Goal: Task Accomplishment & Management: Complete application form

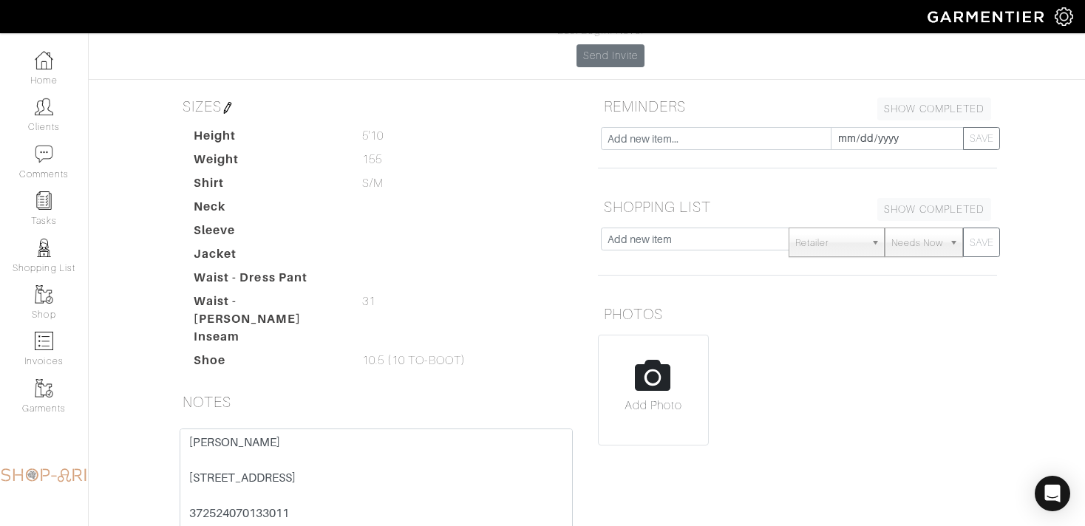
scroll to position [201, 0]
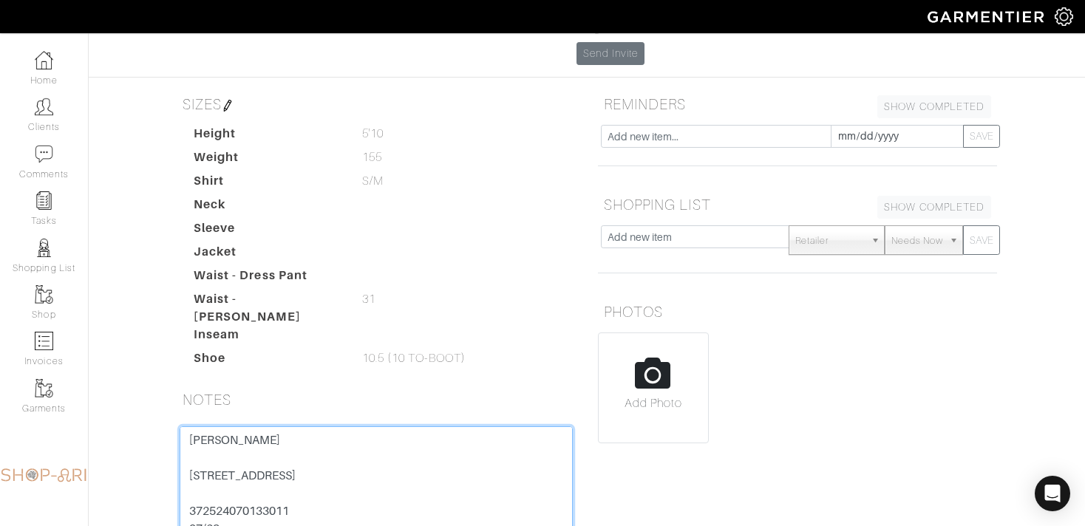
drag, startPoint x: 302, startPoint y: 422, endPoint x: 140, endPoint y: 422, distance: 161.9
click at [140, 422] on div "David Perpich Overview Overview Measurements Product Library Invoices Wardrobe …" at bounding box center [542, 253] width 1085 height 827
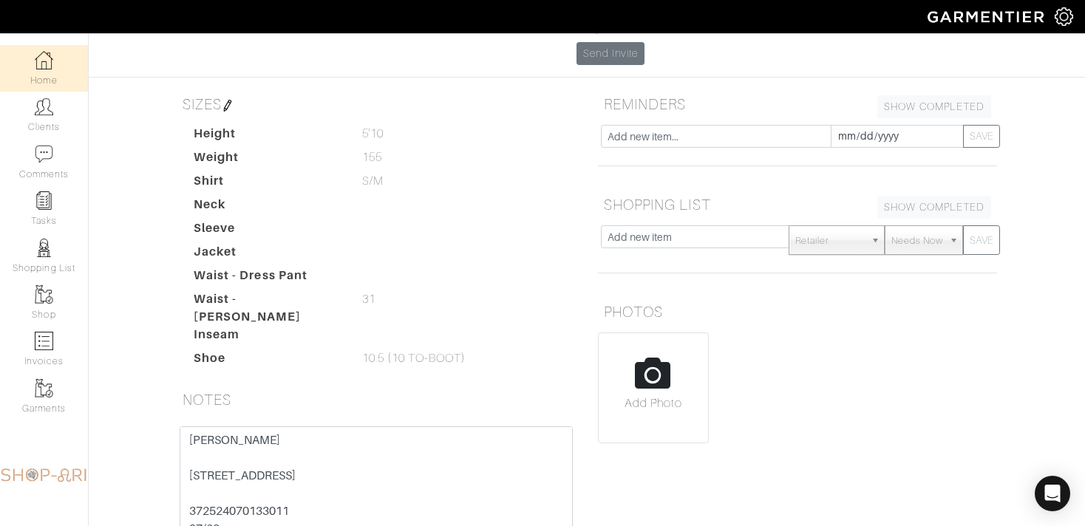
click at [45, 65] on img at bounding box center [44, 60] width 18 height 18
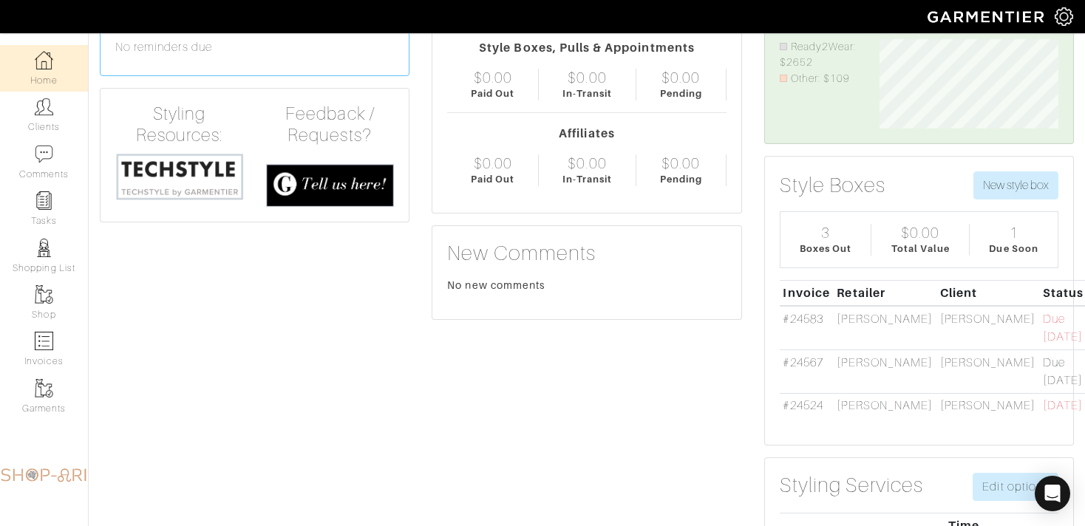
scroll to position [120, 0]
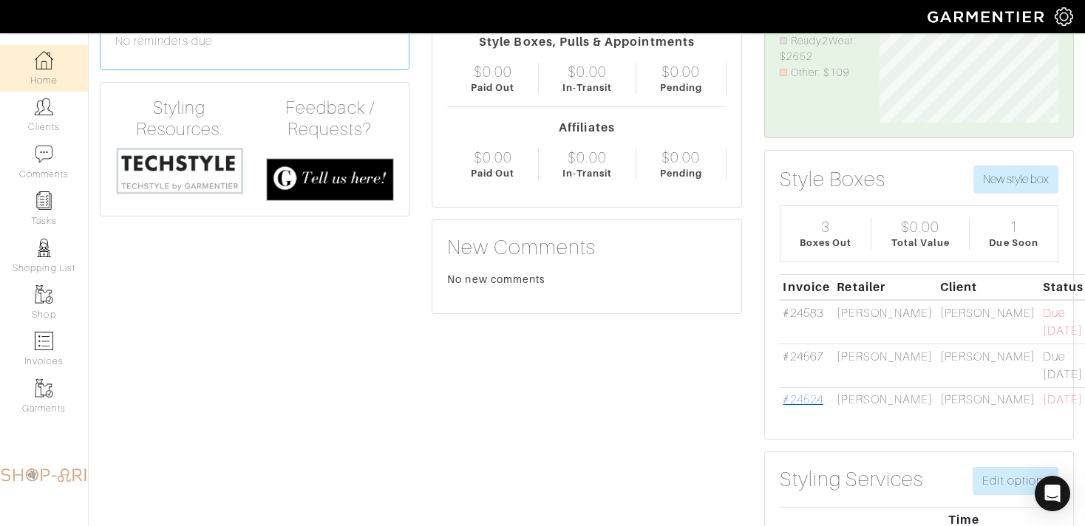
click at [806, 393] on link "#24524" at bounding box center [803, 399] width 40 height 13
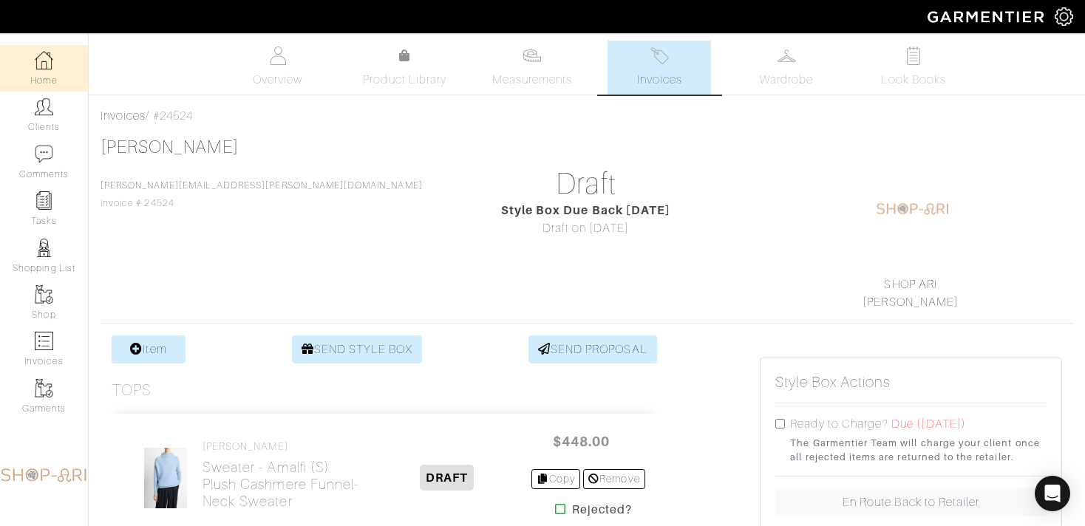
click at [44, 65] on img at bounding box center [44, 60] width 18 height 18
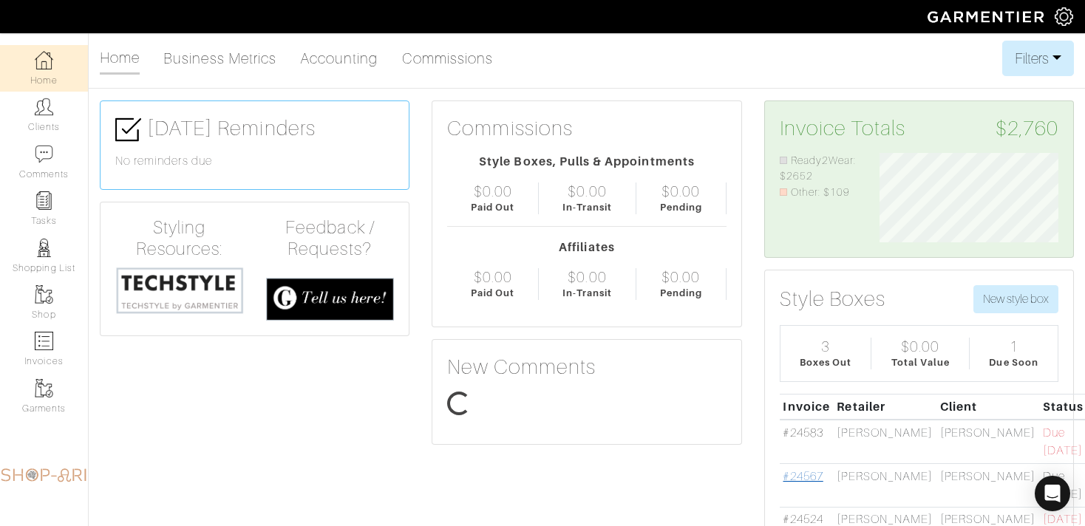
scroll to position [89, 200]
click at [807, 470] on link "#24567" at bounding box center [803, 476] width 40 height 13
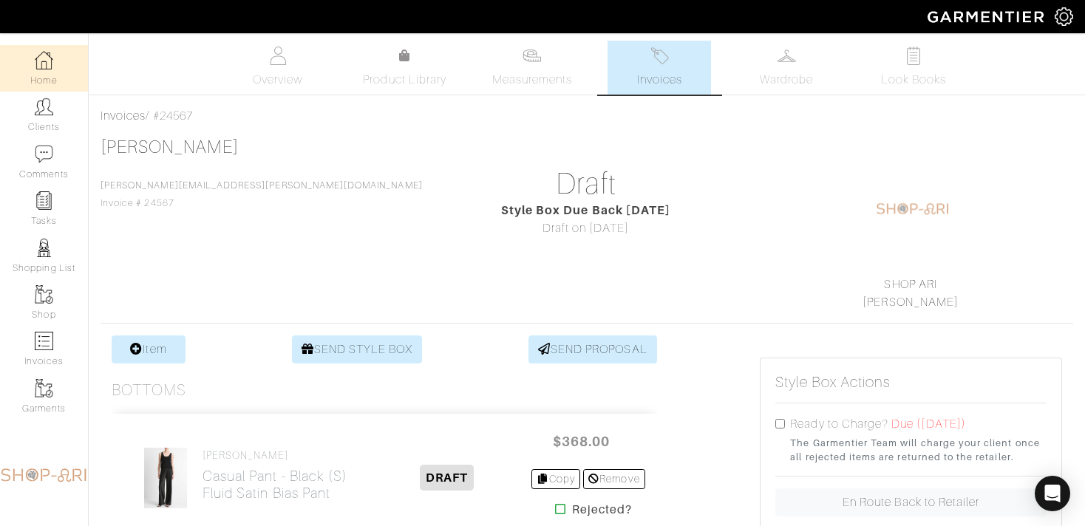
click at [56, 62] on link "Home" at bounding box center [44, 68] width 88 height 47
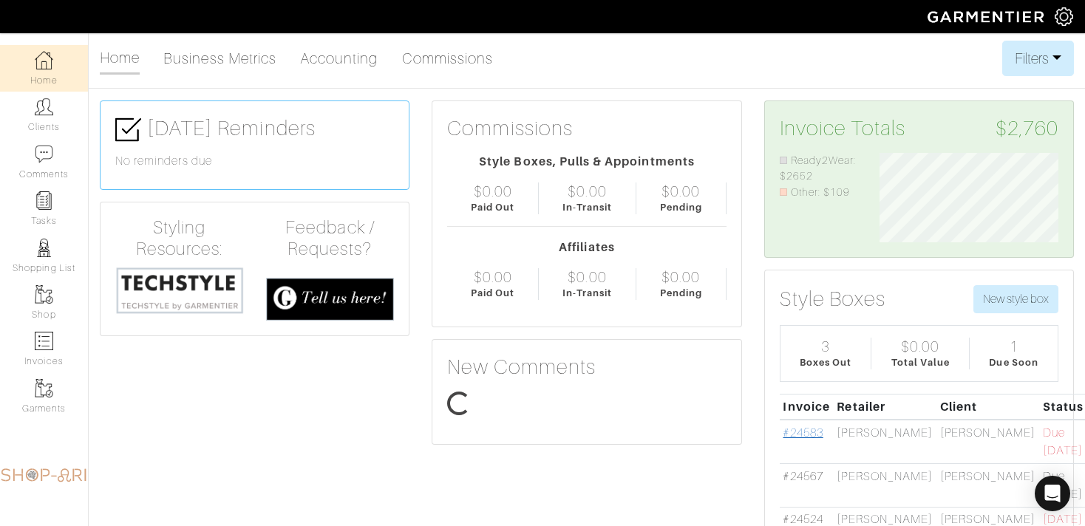
scroll to position [89, 200]
click at [807, 429] on link "#24583" at bounding box center [803, 433] width 40 height 13
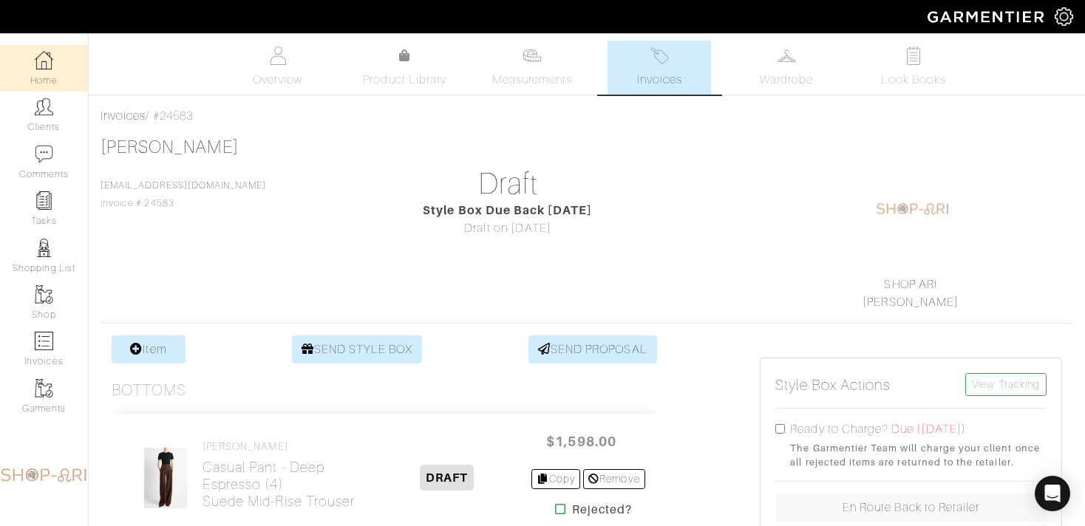
click at [50, 59] on img at bounding box center [44, 60] width 18 height 18
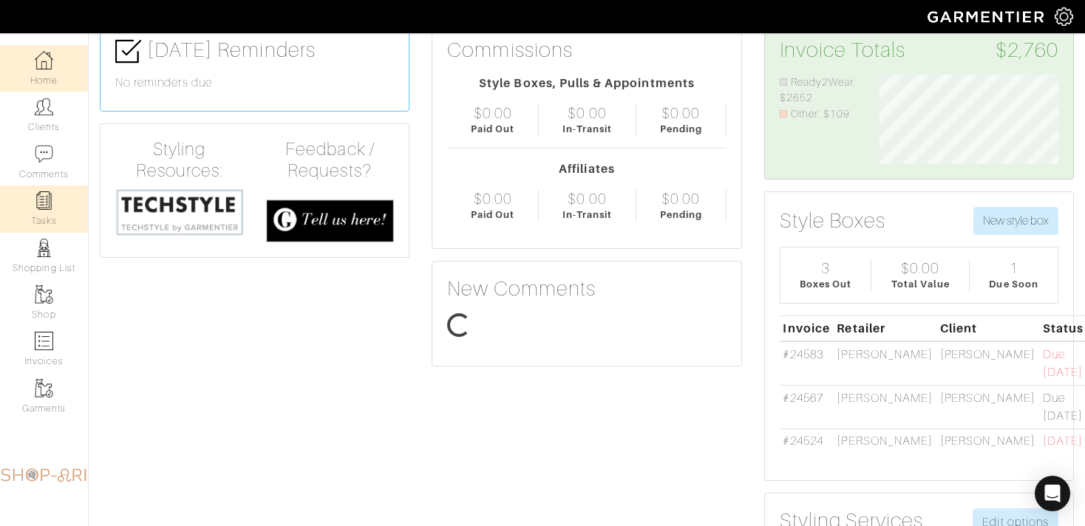
scroll to position [89, 200]
click at [37, 205] on img at bounding box center [44, 200] width 18 height 18
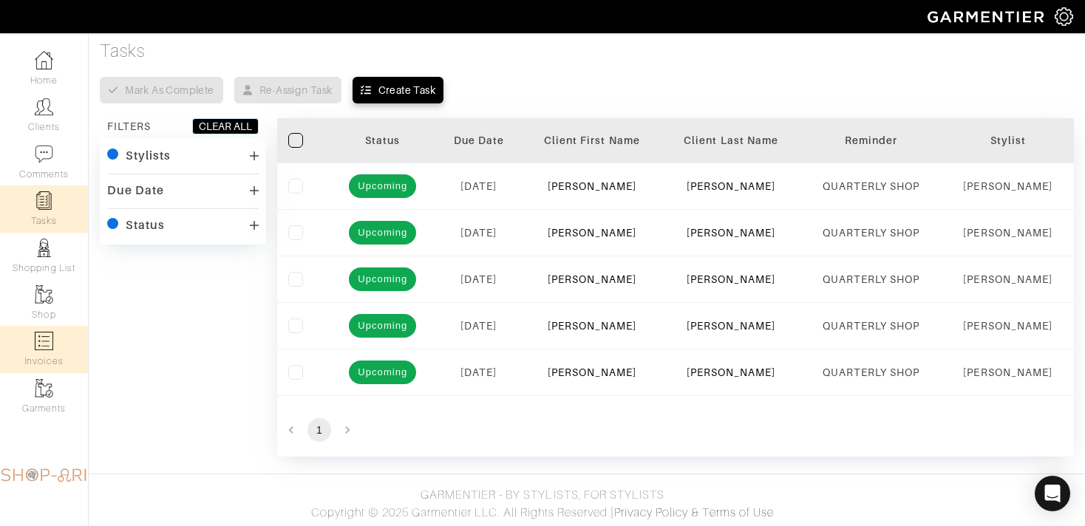
click at [50, 352] on link "Invoices" at bounding box center [44, 349] width 88 height 47
select select
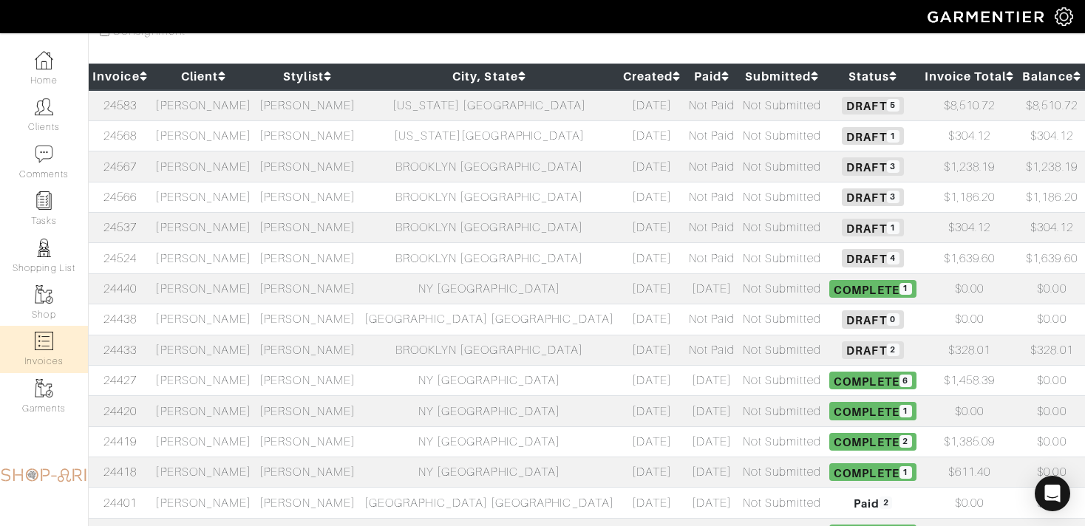
scroll to position [171, 0]
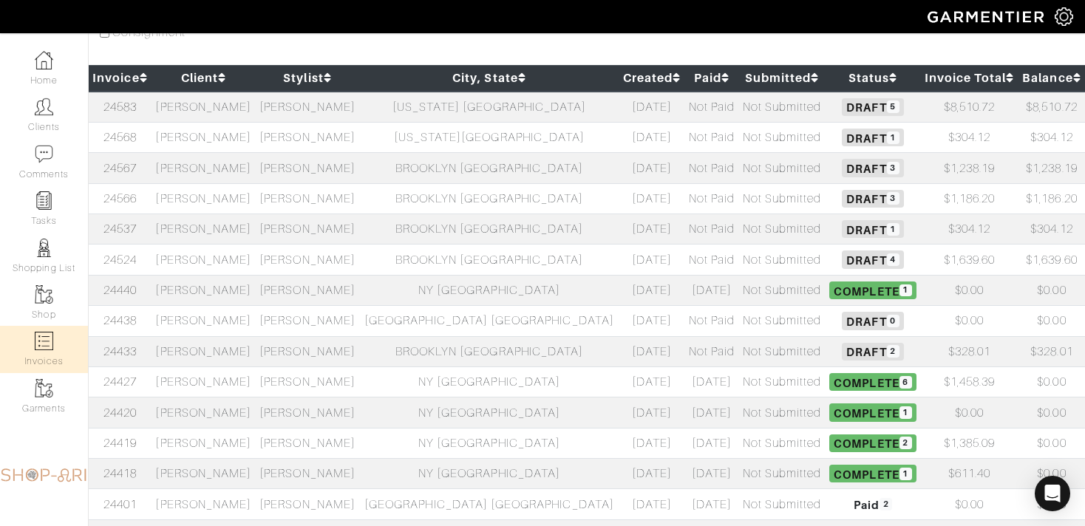
click at [420, 103] on td "NEW YORK NY" at bounding box center [488, 107] width 259 height 31
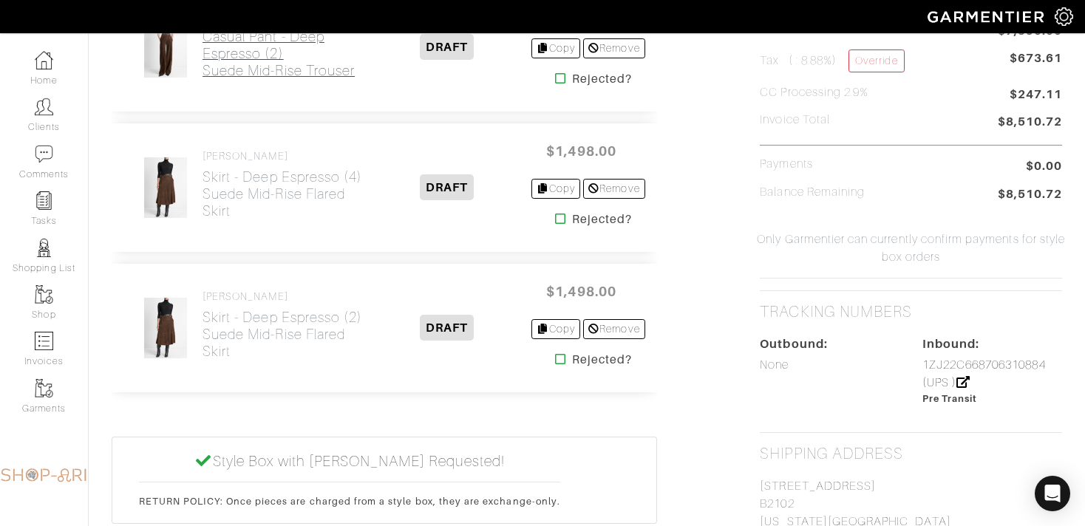
scroll to position [715, 0]
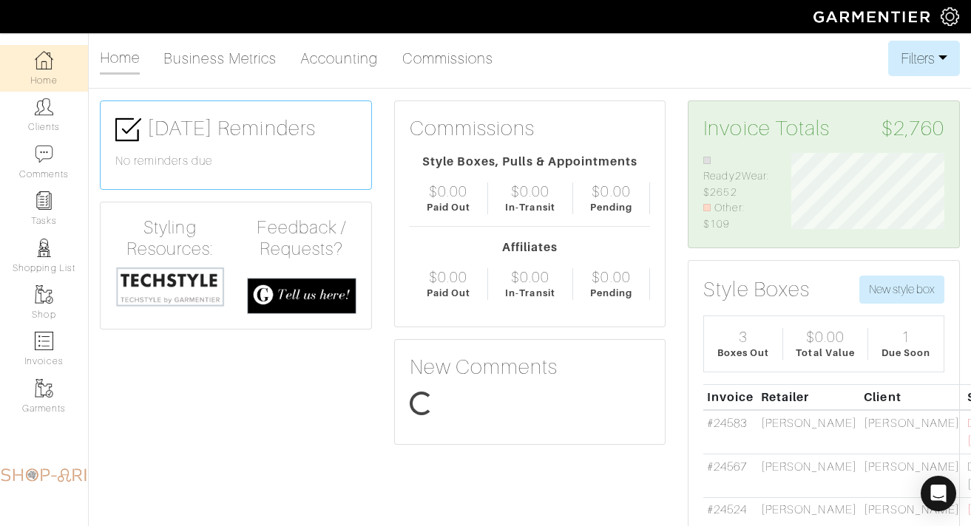
scroll to position [80, 175]
click at [44, 120] on link "Clients" at bounding box center [44, 115] width 88 height 47
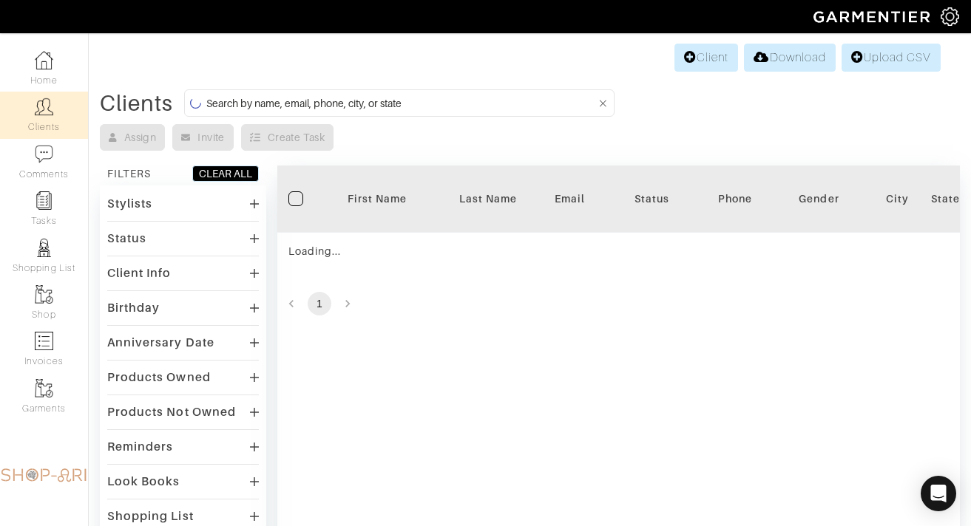
click at [228, 95] on input at bounding box center [401, 103] width 390 height 18
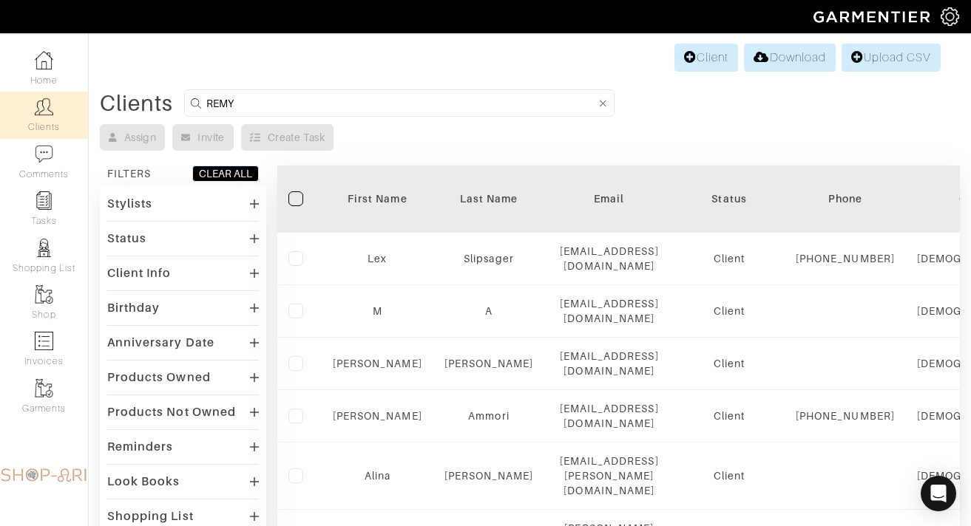
type input "REMY"
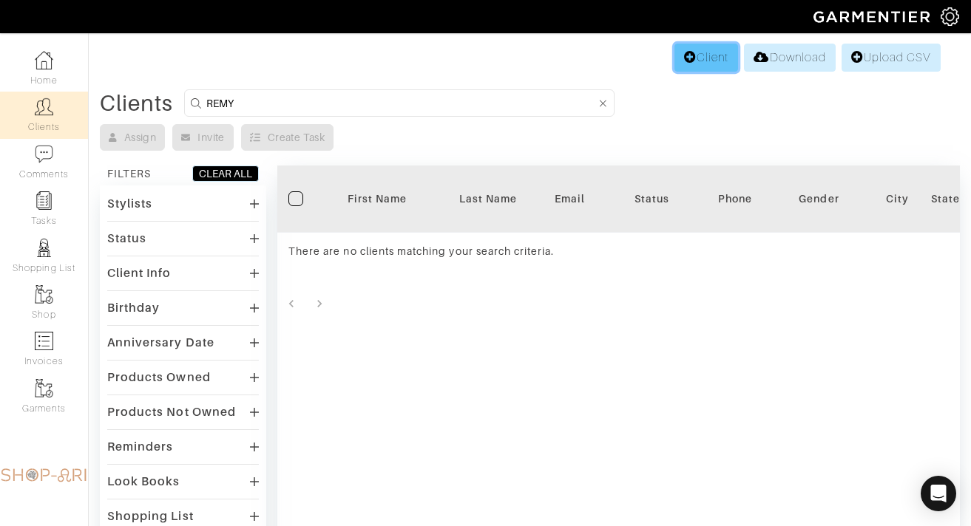
click at [701, 56] on link "Client" at bounding box center [706, 58] width 64 height 28
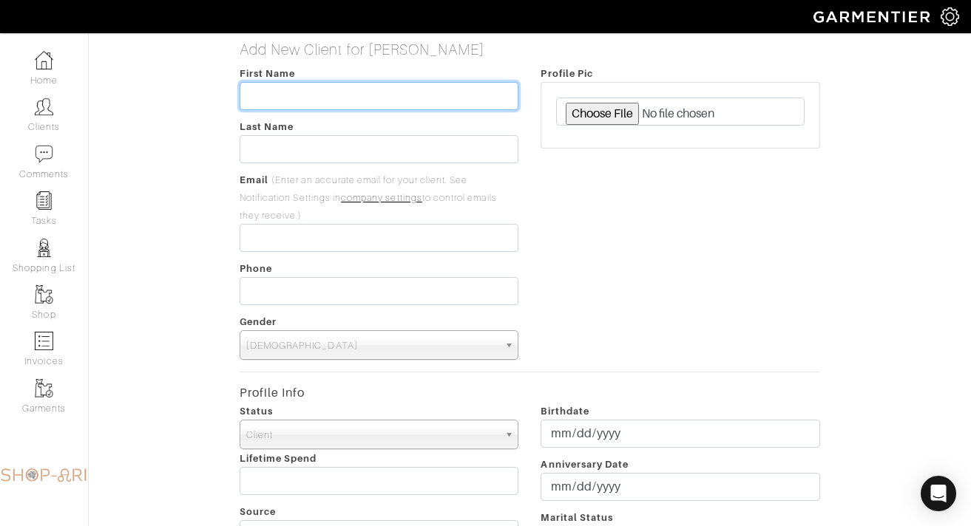
click at [274, 103] on input "text" at bounding box center [378, 96] width 279 height 28
type input "Remy"
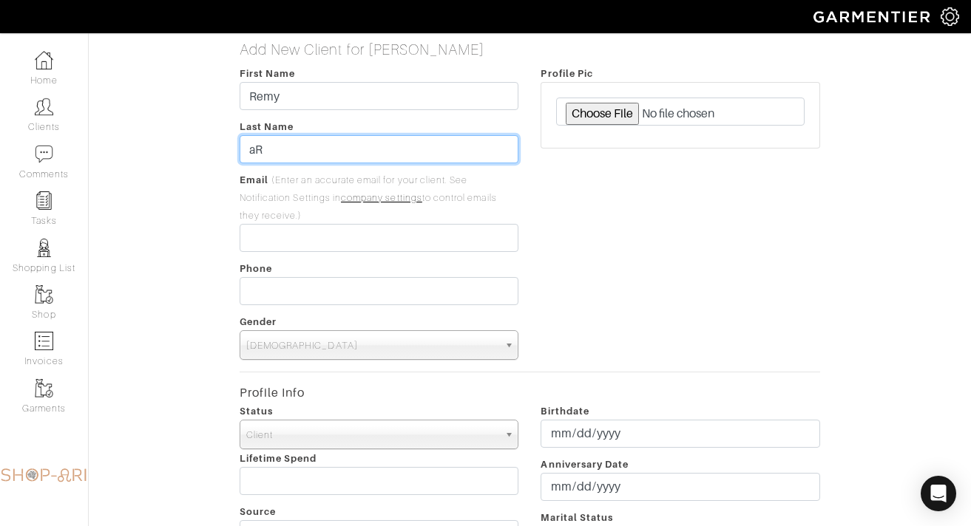
type input "a"
type input "S"
type input "Aronson"
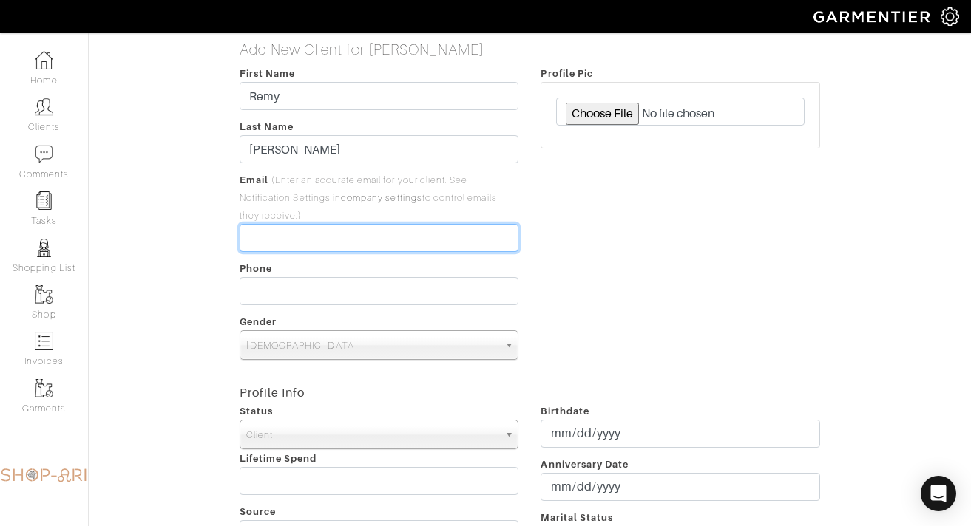
paste input "remyaronson@gmail.com"
type input "remyaronson@gmail.com"
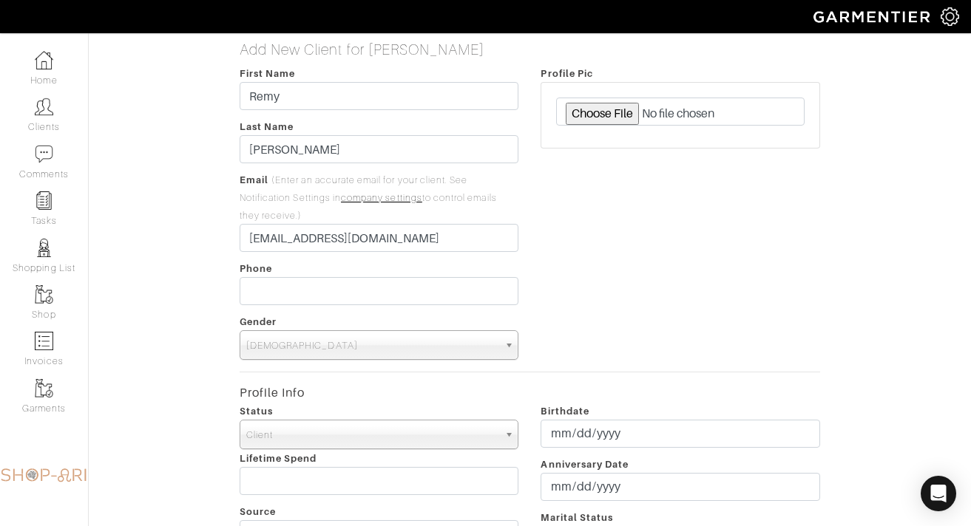
click at [309, 356] on span "Male" at bounding box center [372, 346] width 253 height 30
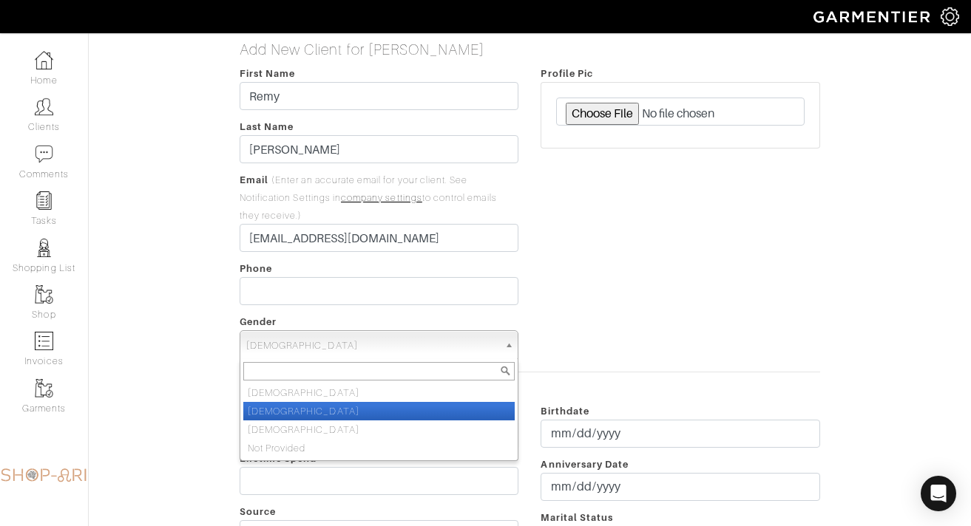
click at [294, 408] on li "Female" at bounding box center [379, 411] width 272 height 18
select select "Female"
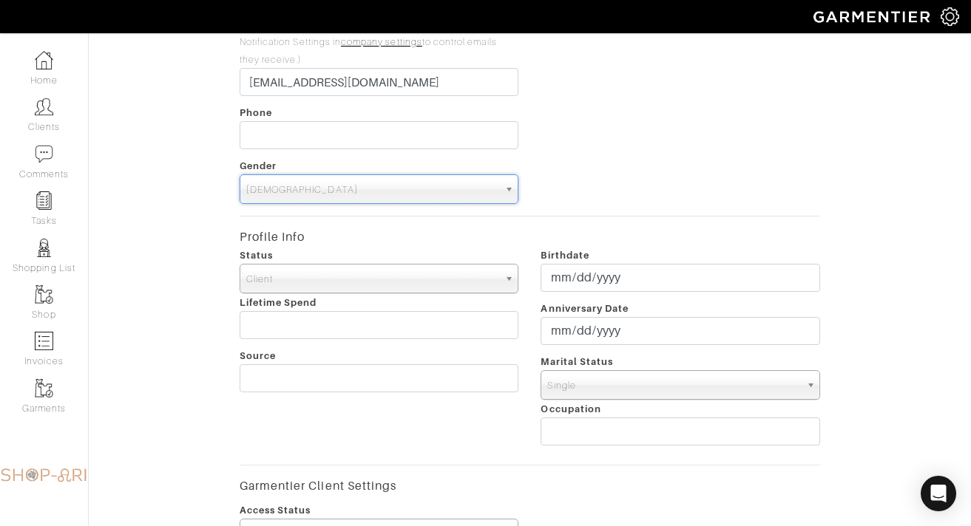
scroll to position [568, 0]
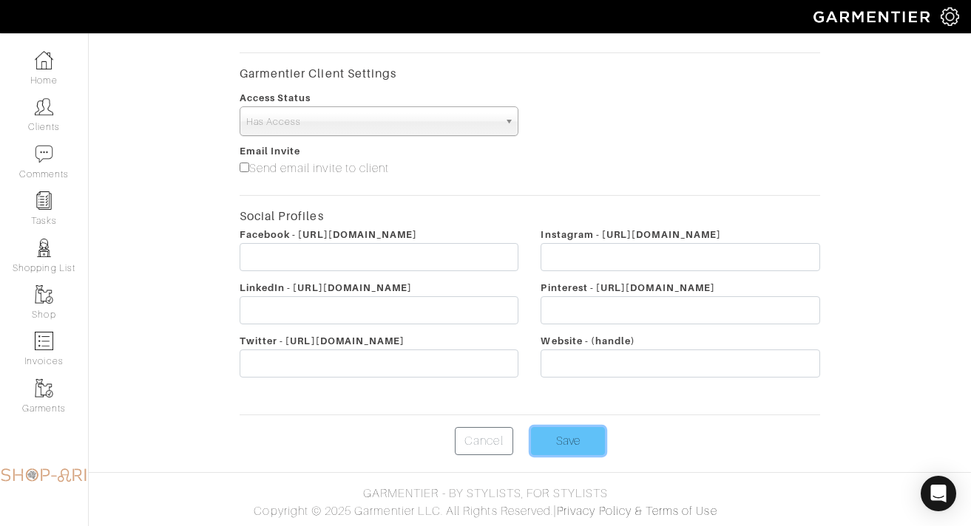
click at [556, 435] on input "Save" at bounding box center [568, 441] width 74 height 28
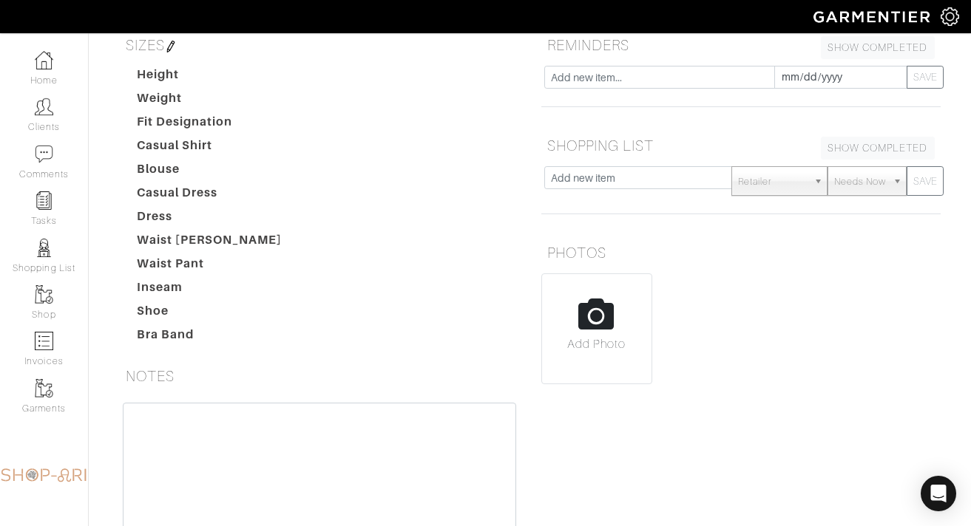
scroll to position [196, 0]
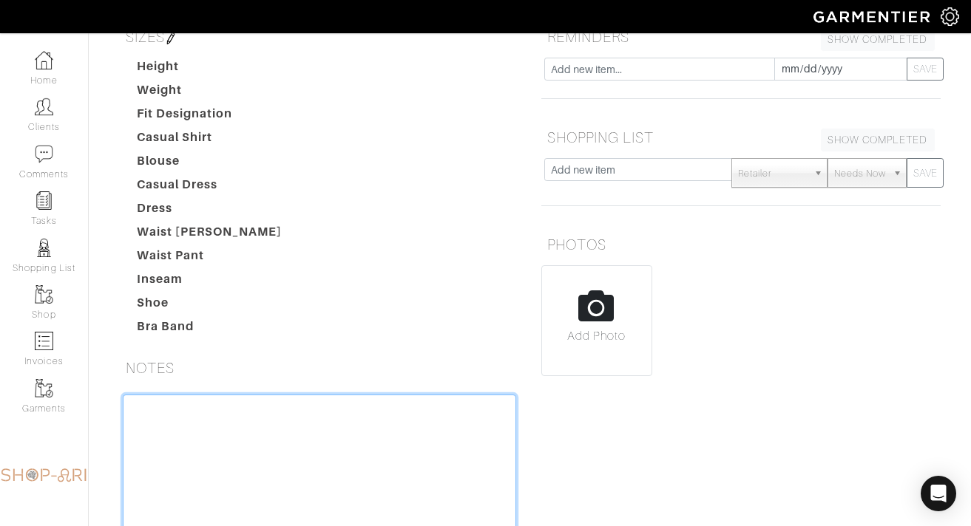
click at [196, 440] on textarea at bounding box center [319, 489] width 393 height 188
paste textarea "311 East 71st street APT 10F NY, NY 10021"
click at [129, 427] on textarea "311 East 71st street APT 10F NY, NY 10021" at bounding box center [319, 489] width 393 height 188
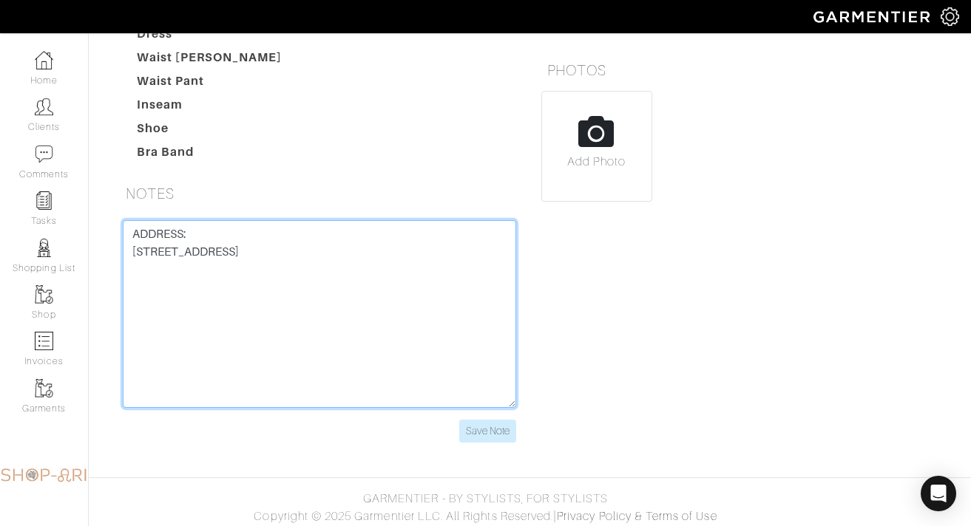
scroll to position [376, 0]
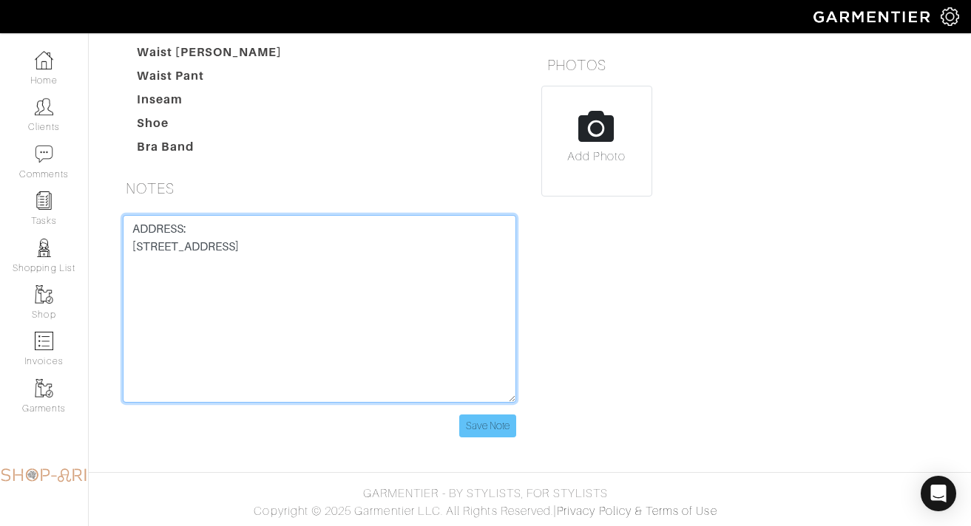
type textarea "ADDRESS: 311 East 71st street APT 10F NY, NY 10021"
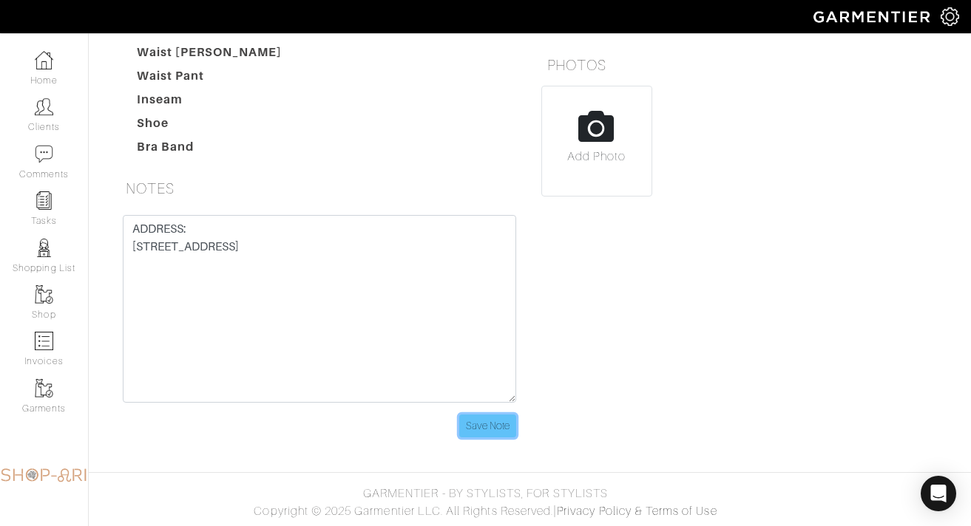
click at [494, 421] on input "Save Note" at bounding box center [487, 426] width 57 height 23
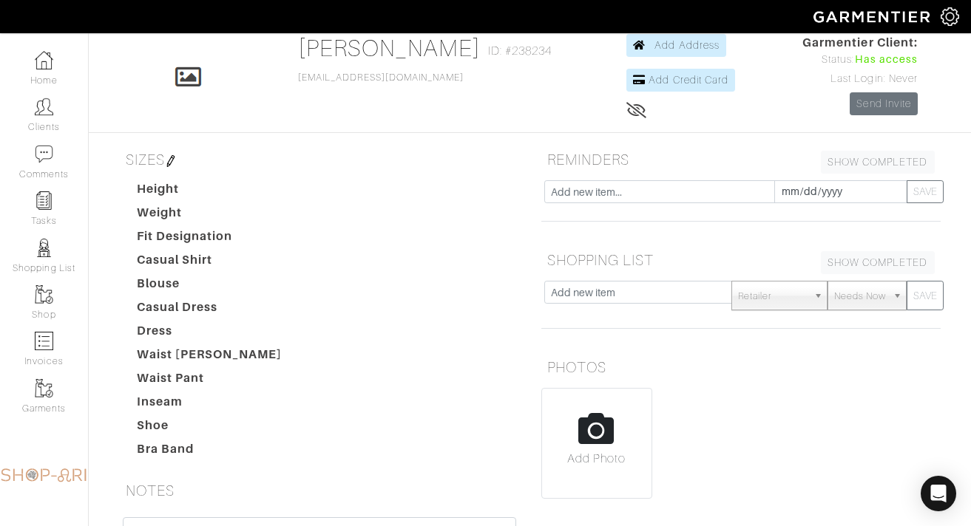
scroll to position [0, 0]
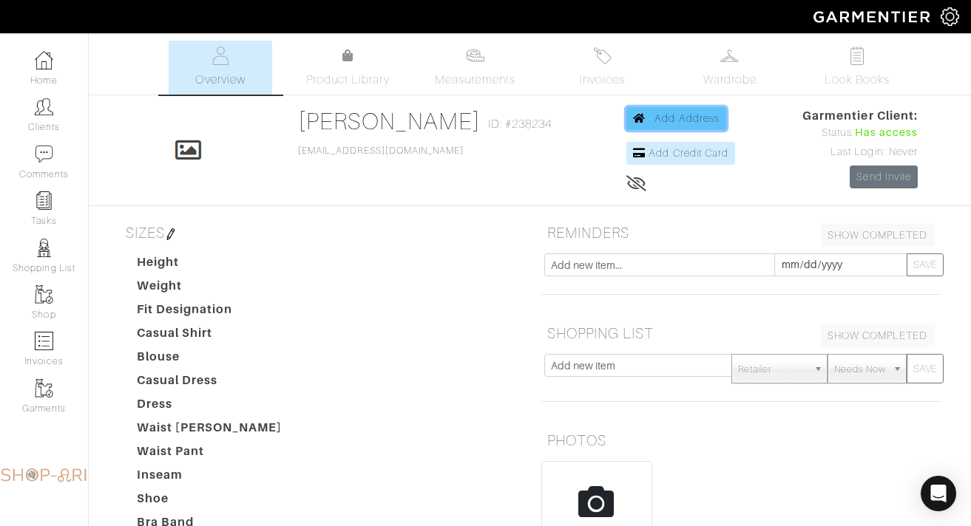
click at [679, 120] on span "Add Address" at bounding box center [686, 118] width 65 height 12
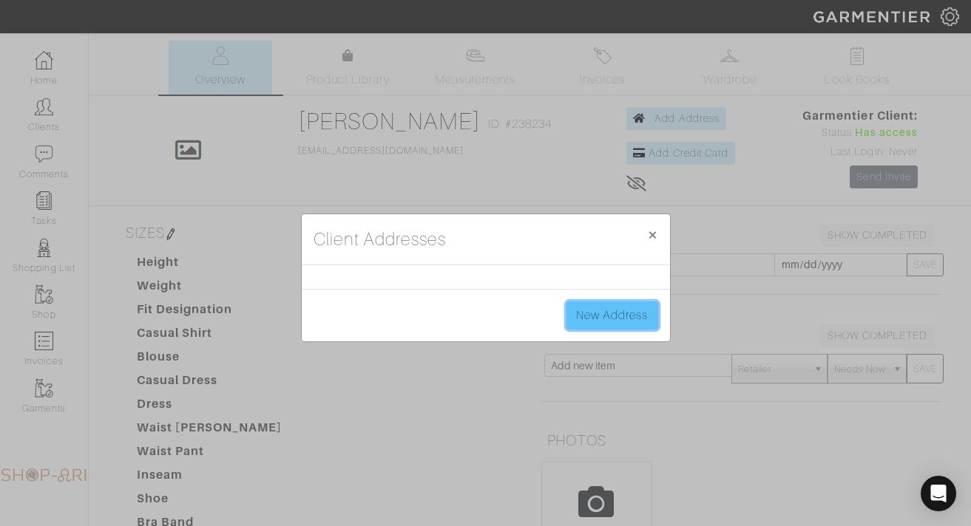
click at [604, 316] on link "New Address" at bounding box center [612, 316] width 92 height 28
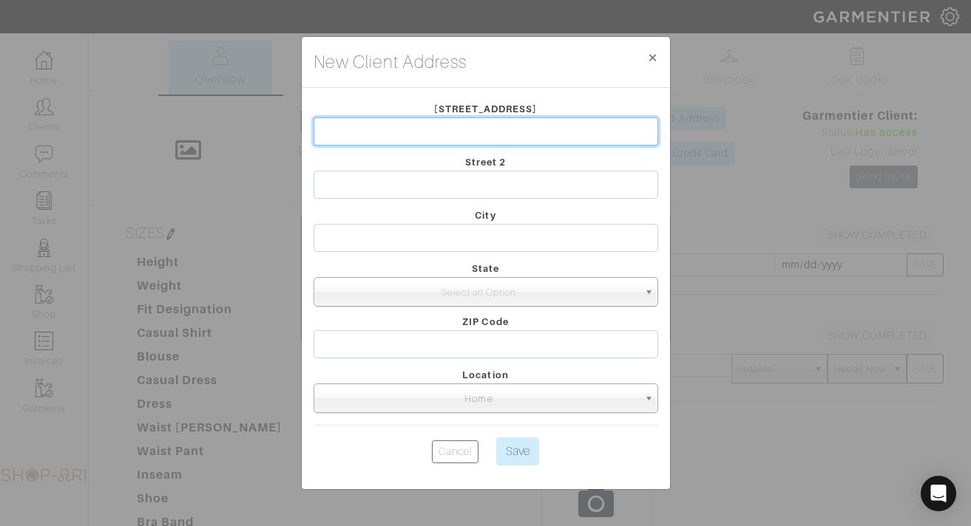
click at [393, 135] on input "text" at bounding box center [485, 132] width 344 height 28
type input "311 EAST 71ST STREET"
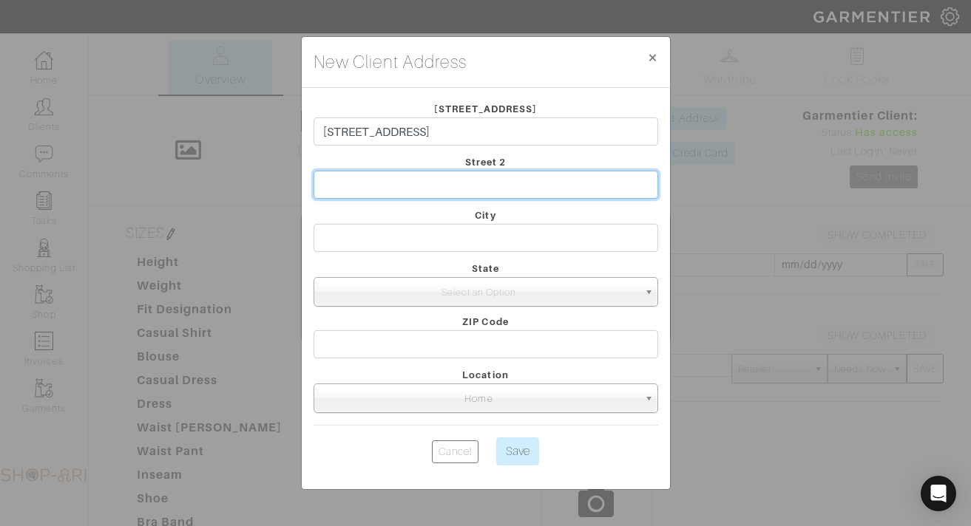
click at [435, 185] on input "text" at bounding box center [485, 185] width 344 height 28
type input "APT 10F"
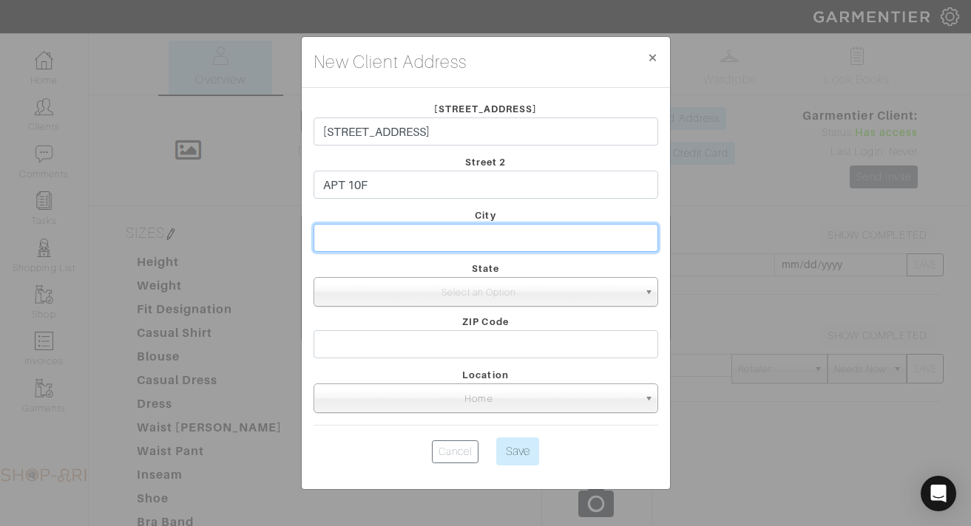
click at [354, 247] on input "text" at bounding box center [485, 238] width 344 height 28
type input "New York"
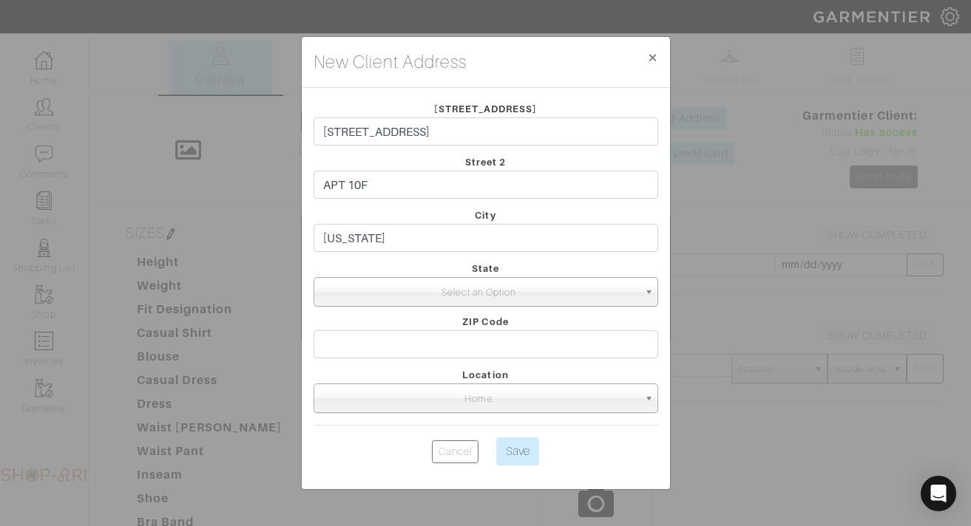
click at [406, 295] on span "Select an Option" at bounding box center [479, 293] width 318 height 30
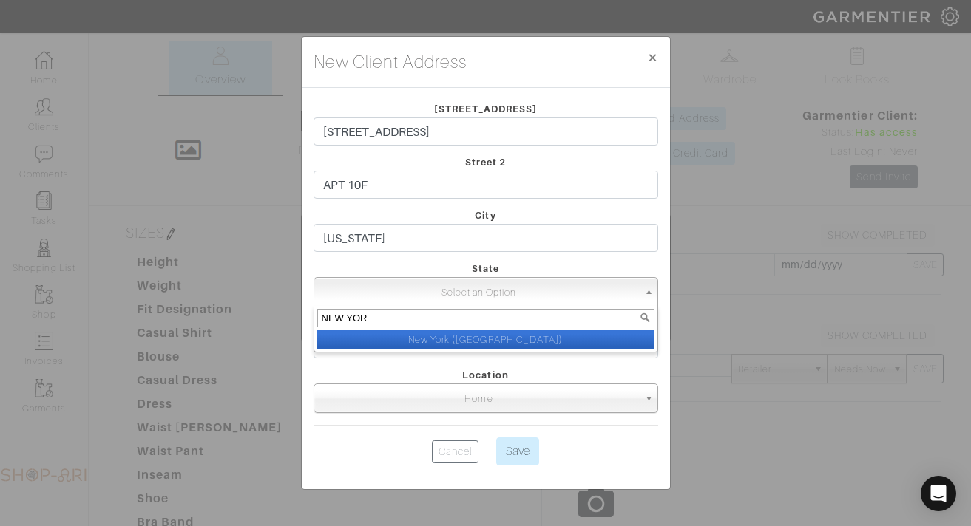
type input "NEW YORK"
select select "2"
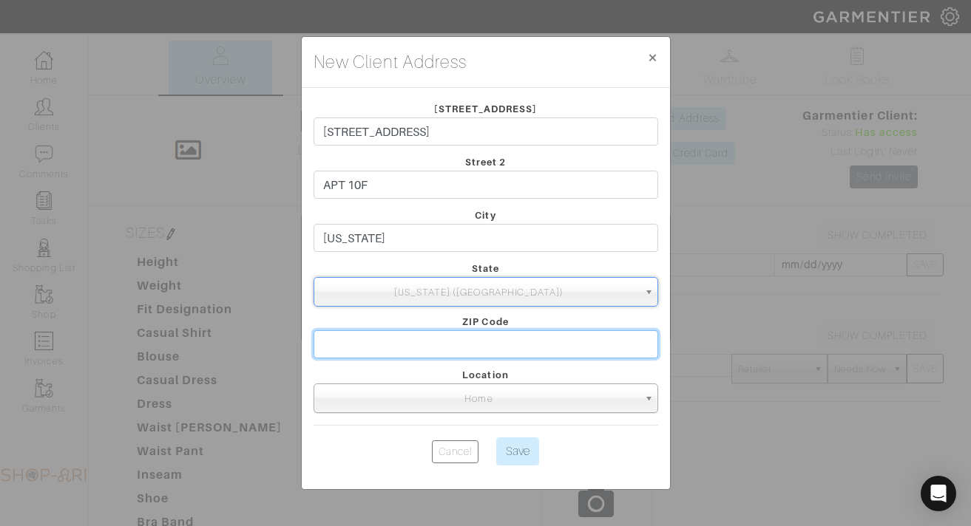
click at [410, 338] on input "text" at bounding box center [485, 344] width 344 height 28
type input "10021"
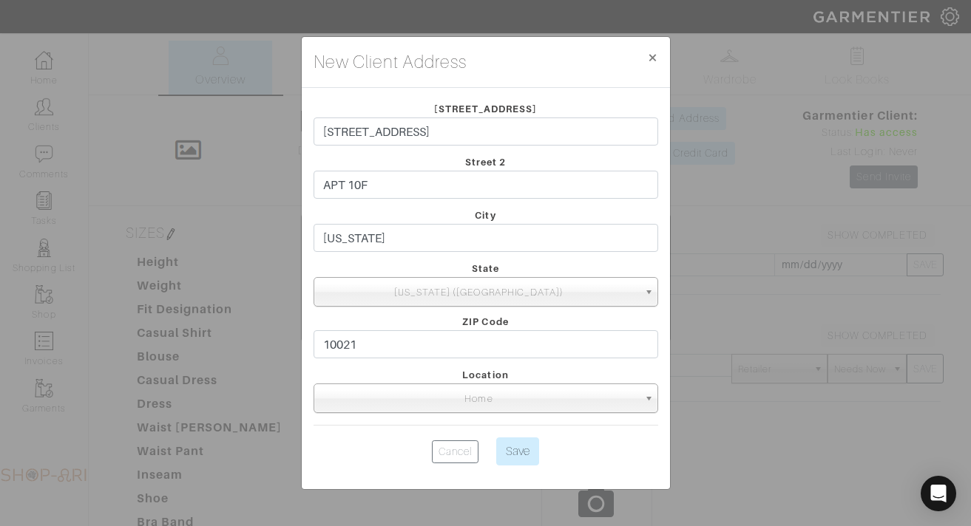
drag, startPoint x: 514, startPoint y: 433, endPoint x: 514, endPoint y: 445, distance: 11.9
click at [514, 433] on form "Street 1 311 EAST 71ST STREET Street 2 APT 10F City New York State Illinois (IL…" at bounding box center [485, 286] width 344 height 372
click at [514, 445] on input "Save" at bounding box center [517, 452] width 43 height 28
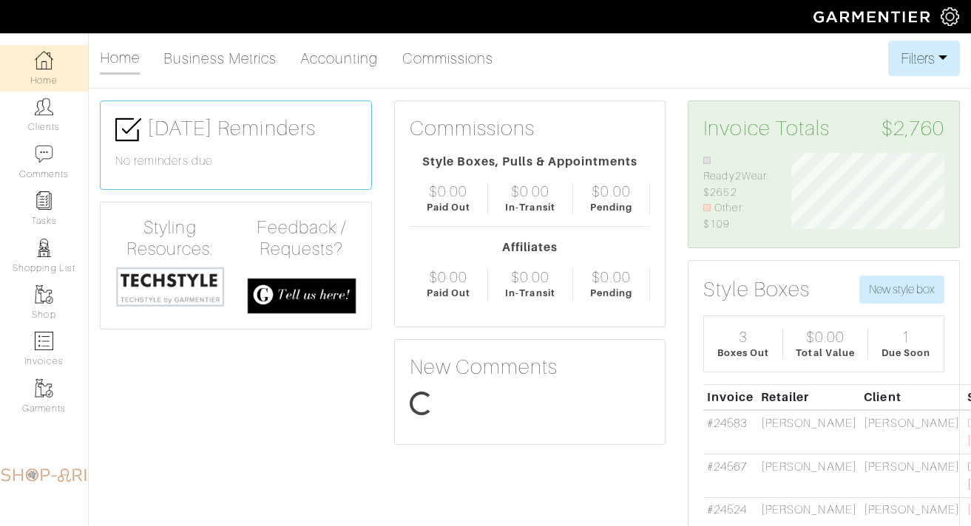
scroll to position [80, 175]
click at [47, 305] on link "Shop" at bounding box center [44, 302] width 88 height 47
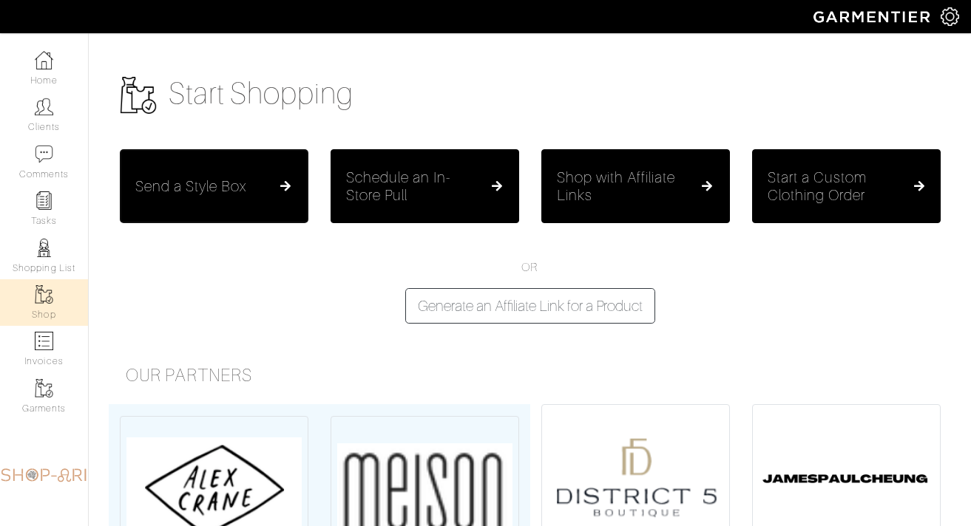
click at [243, 179] on h5 "Send a Style Box" at bounding box center [191, 186] width 112 height 18
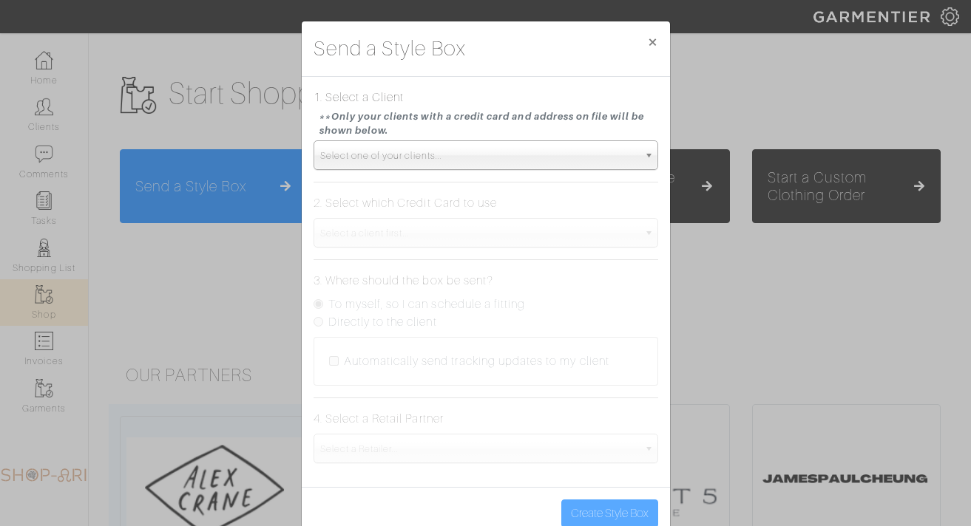
click at [373, 153] on span "Select one of your clients..." at bounding box center [479, 156] width 318 height 30
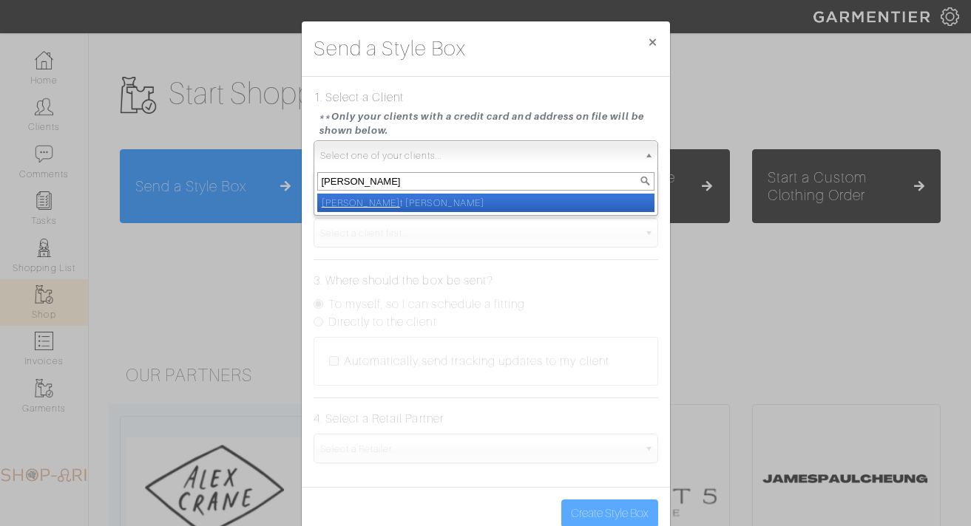
type input "JANET"
select select "janet-krauthamer"
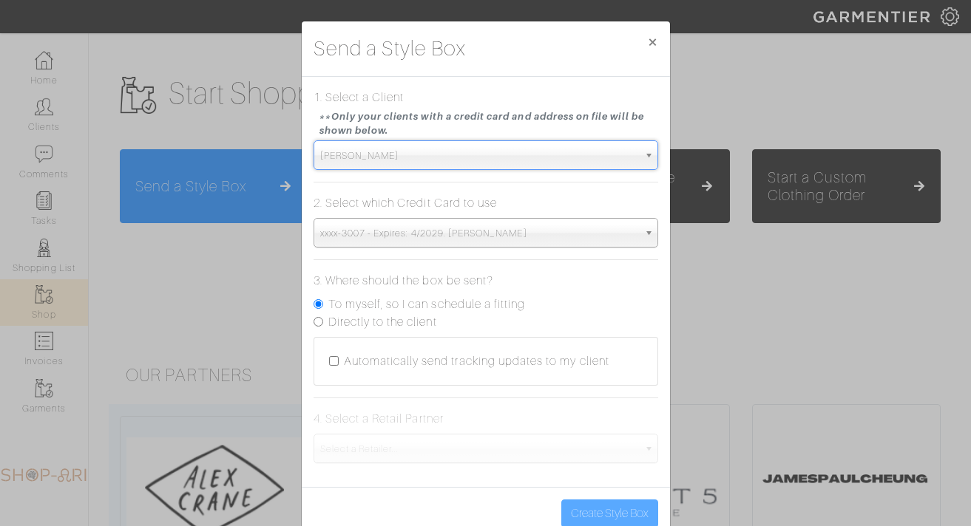
click at [349, 322] on label "Directly to the client" at bounding box center [382, 322] width 109 height 18
click at [323, 322] on input "Directly to the client" at bounding box center [318, 322] width 10 height 10
radio input "true"
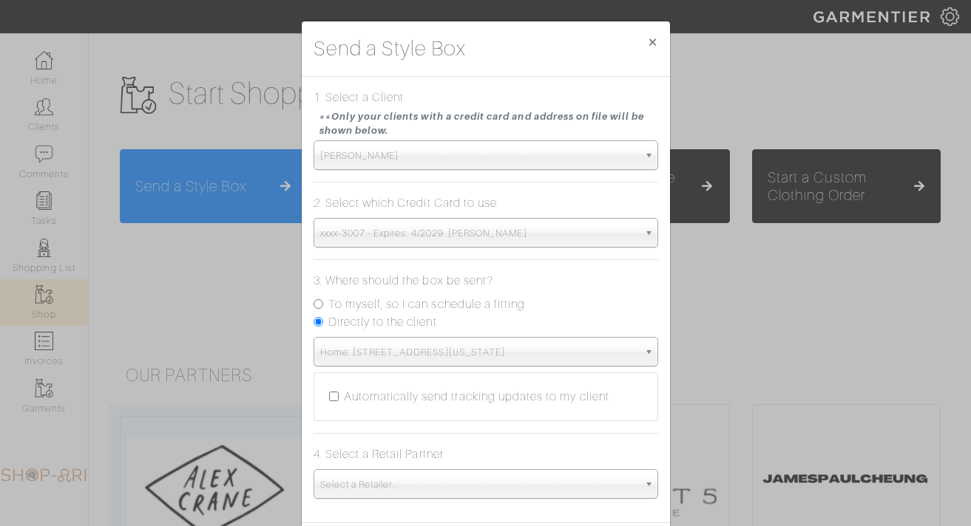
scroll to position [70, 0]
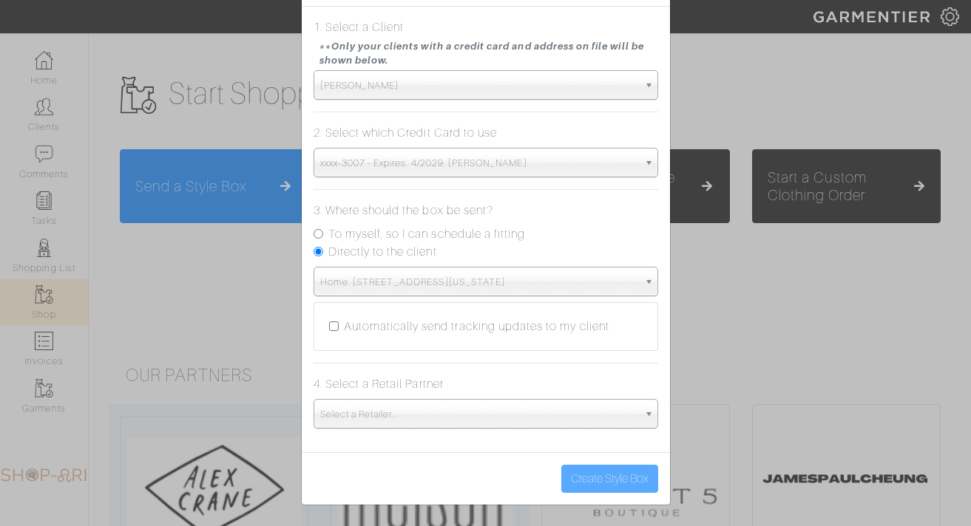
click at [358, 416] on span "Select a Retailer..." at bounding box center [479, 415] width 318 height 30
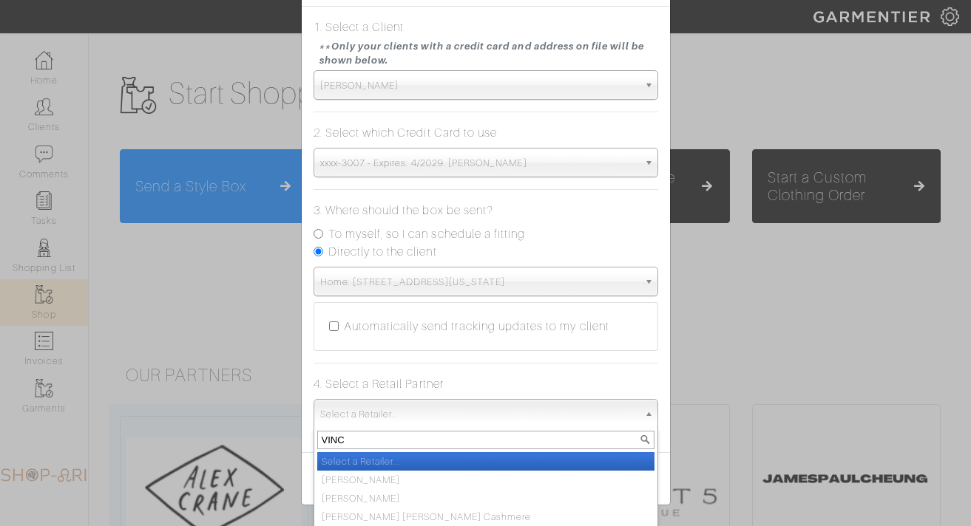
type input "VINCE"
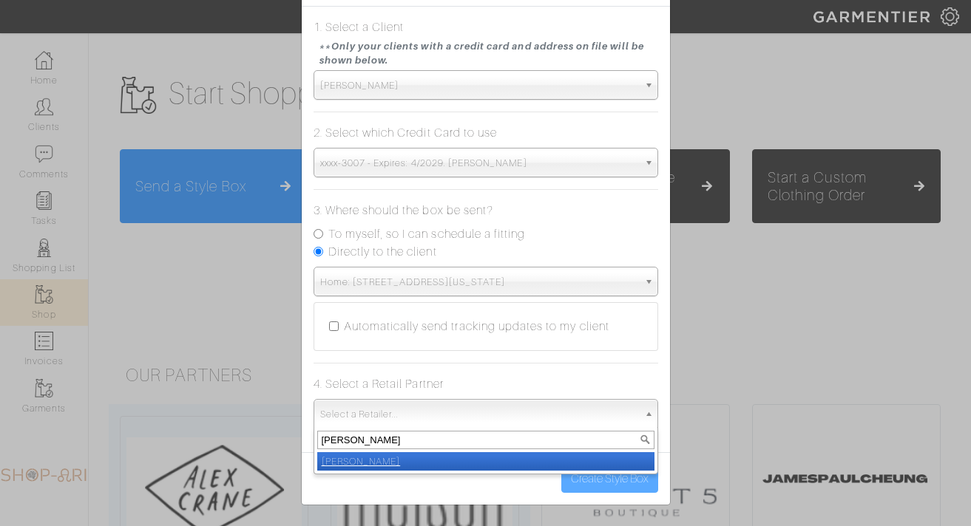
select select "19"
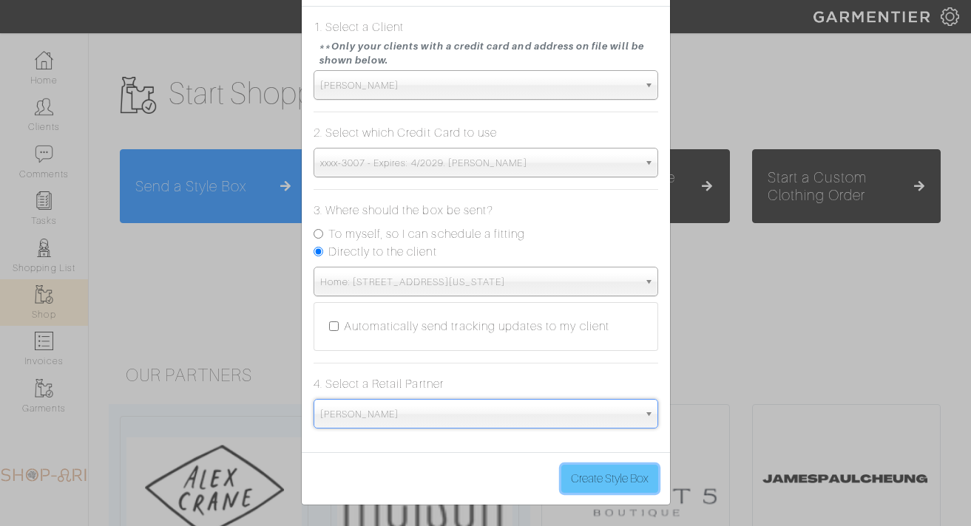
click at [619, 481] on button "Create Style Box" at bounding box center [609, 479] width 97 height 28
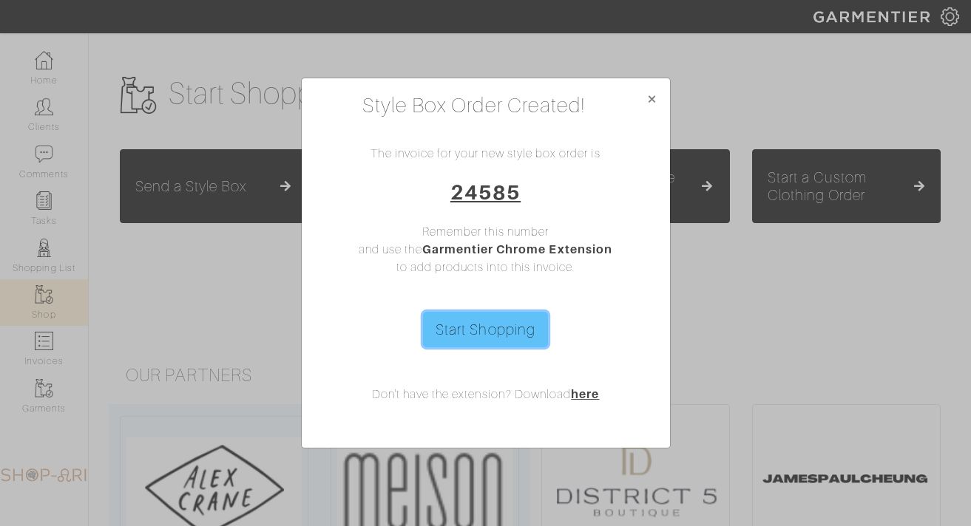
click at [492, 336] on link "Start Shopping" at bounding box center [485, 329] width 125 height 35
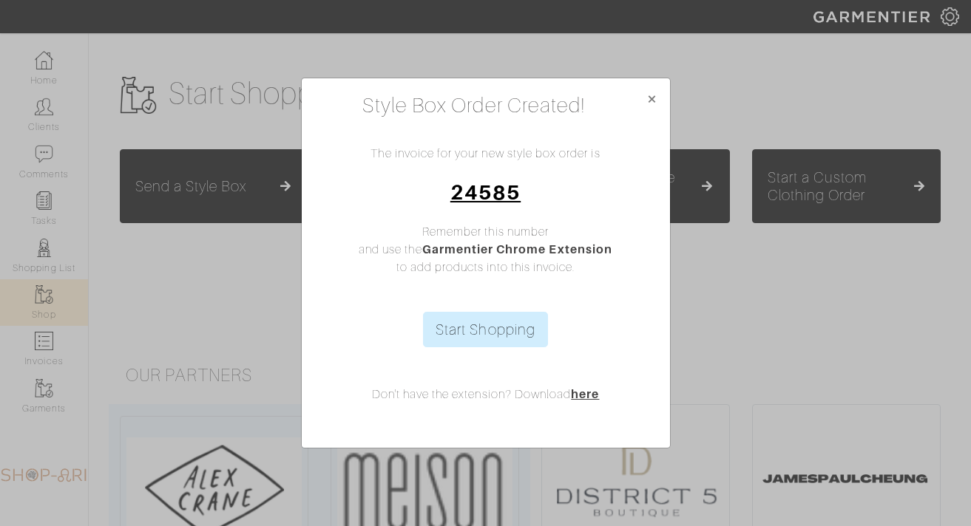
click at [478, 186] on link "24585" at bounding box center [485, 192] width 70 height 24
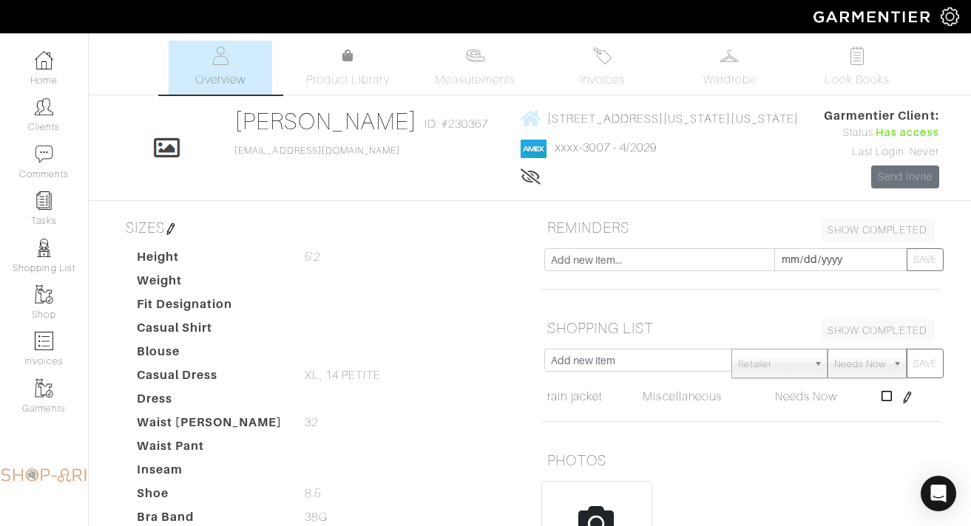
click at [738, 61] on img at bounding box center [729, 56] width 18 height 18
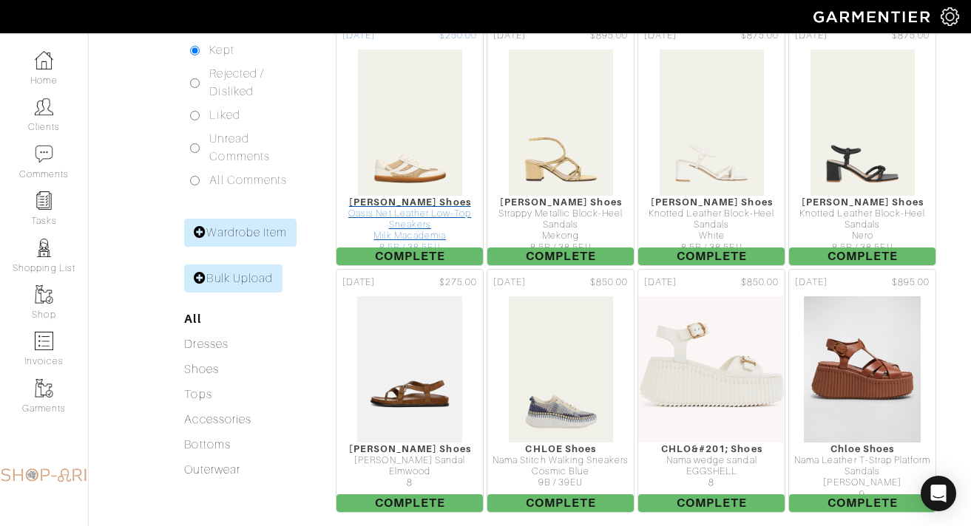
scroll to position [236, 0]
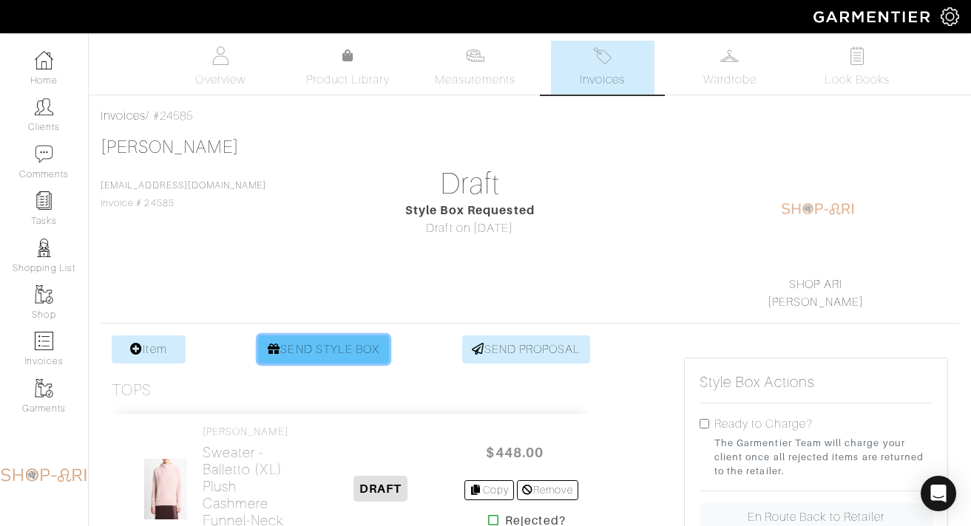
click at [302, 359] on link "SEND STYLE BOX" at bounding box center [323, 350] width 131 height 28
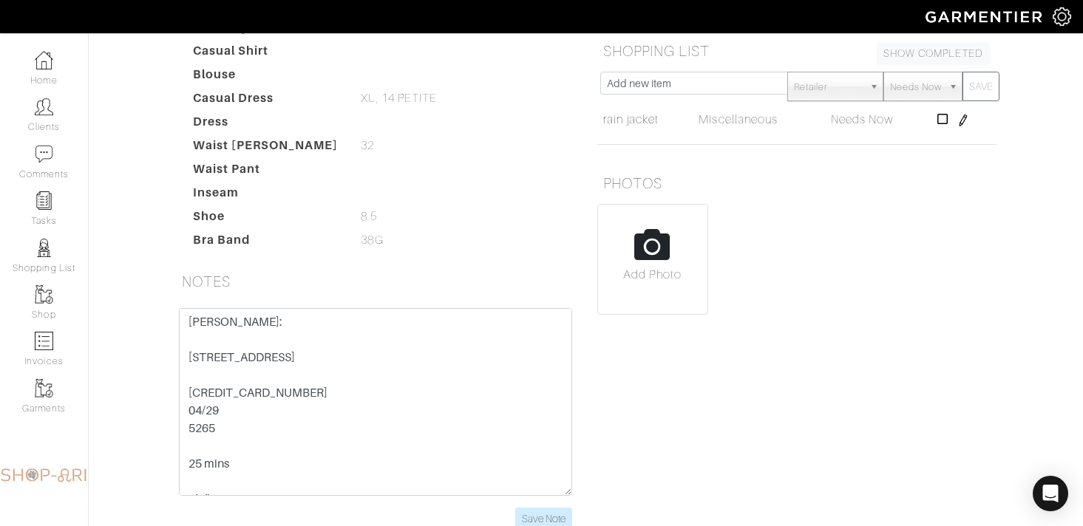
scroll to position [278, 0]
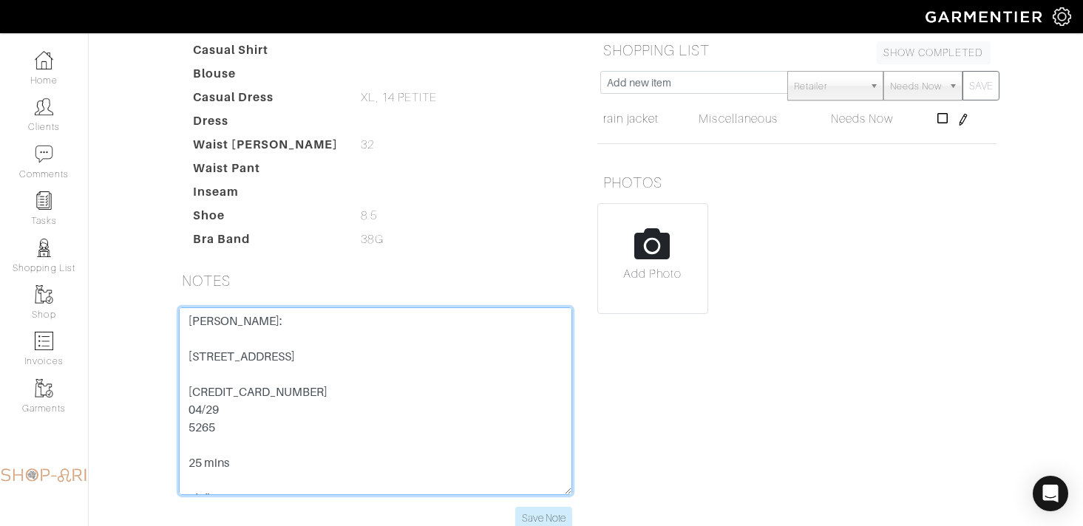
drag, startPoint x: 313, startPoint y: 426, endPoint x: 169, endPoint y: 426, distance: 144.9
click at [169, 426] on div "[PERSON_NAME]: [STREET_ADDRESS] [CREDIT_CARD_NUMBER] 04/29 5265 25 mins 5’2” 38…" at bounding box center [375, 419] width 415 height 222
